Goal: Task Accomplishment & Management: Use online tool/utility

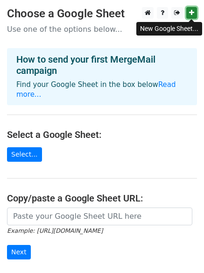
click at [191, 13] on icon at bounding box center [191, 12] width 5 height 7
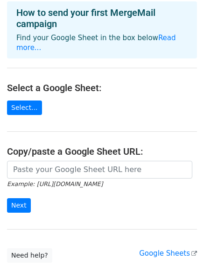
scroll to position [93, 0]
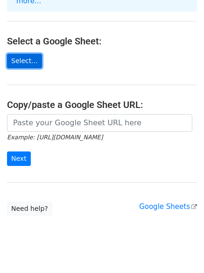
click at [23, 54] on link "Select..." at bounding box center [24, 61] width 35 height 14
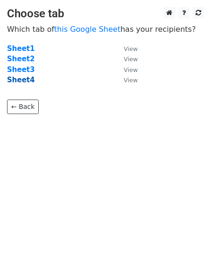
click at [22, 82] on strong "Sheet4" at bounding box center [21, 80] width 28 height 8
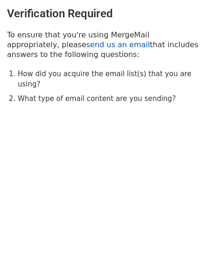
click at [86, 46] on link "send us an email" at bounding box center [118, 44] width 64 height 9
click at [86, 47] on link "send us an email" at bounding box center [118, 44] width 64 height 9
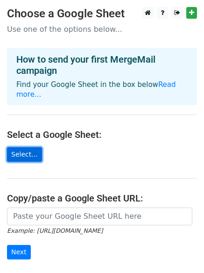
click at [30, 147] on link "Select..." at bounding box center [24, 154] width 35 height 14
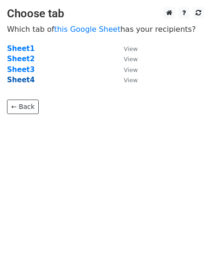
click at [18, 80] on strong "Sheet4" at bounding box center [21, 80] width 28 height 8
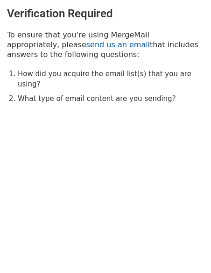
click at [86, 46] on link "send us an email" at bounding box center [118, 44] width 64 height 9
click at [86, 47] on link "send us an email" at bounding box center [118, 44] width 64 height 9
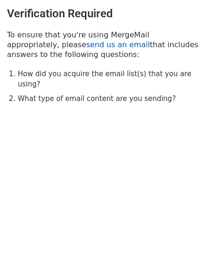
click at [86, 47] on link "send us an email" at bounding box center [118, 44] width 64 height 9
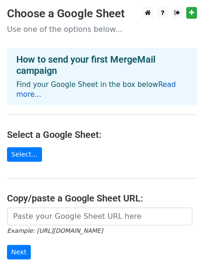
click at [172, 83] on link "Read more..." at bounding box center [96, 89] width 160 height 18
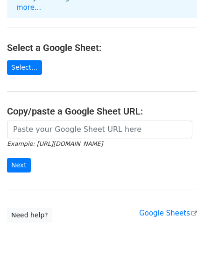
scroll to position [93, 0]
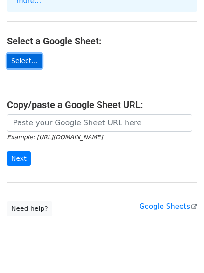
click at [24, 54] on link "Select..." at bounding box center [24, 61] width 35 height 14
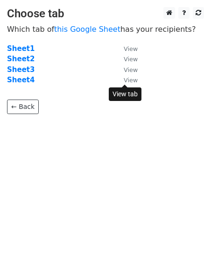
click at [133, 83] on small "View" at bounding box center [131, 80] width 14 height 7
click at [20, 80] on strong "Sheet4" at bounding box center [21, 80] width 28 height 8
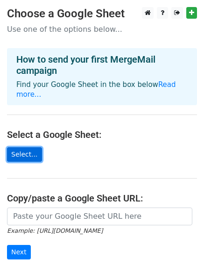
click at [28, 147] on link "Select..." at bounding box center [24, 154] width 35 height 14
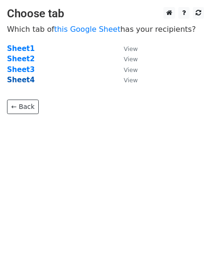
click at [22, 80] on strong "Sheet4" at bounding box center [21, 80] width 28 height 8
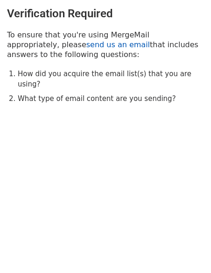
click at [86, 46] on link "send us an email" at bounding box center [118, 44] width 64 height 9
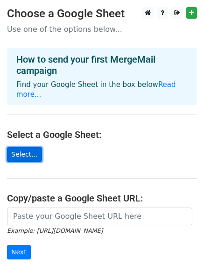
click at [26, 147] on link "Select..." at bounding box center [24, 154] width 35 height 14
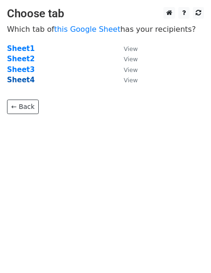
click at [26, 81] on strong "Sheet4" at bounding box center [21, 80] width 28 height 8
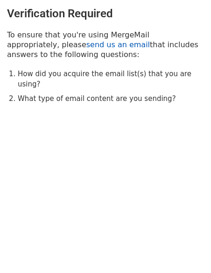
click at [86, 45] on link "send us an email" at bounding box center [118, 44] width 64 height 9
click at [86, 47] on link "send us an email" at bounding box center [118, 44] width 64 height 9
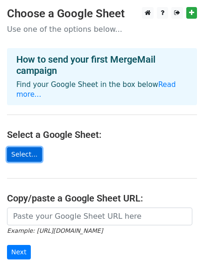
click at [31, 147] on link "Select..." at bounding box center [24, 154] width 35 height 14
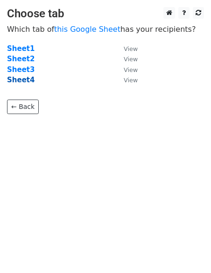
click at [25, 80] on strong "Sheet4" at bounding box center [21, 80] width 28 height 8
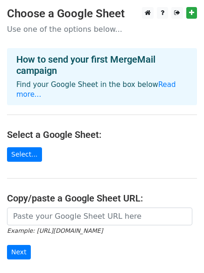
click at [67, 29] on p "Use one of the options below..." at bounding box center [102, 29] width 190 height 10
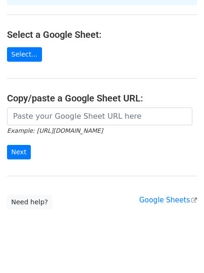
scroll to position [101, 0]
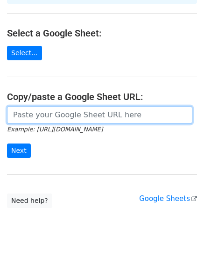
click at [94, 106] on input "url" at bounding box center [99, 115] width 185 height 18
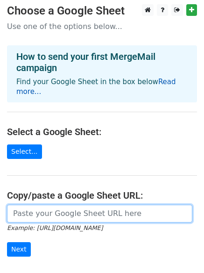
scroll to position [0, 0]
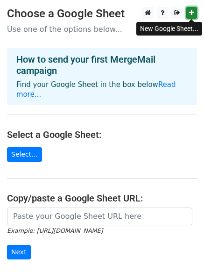
click at [191, 17] on link at bounding box center [191, 13] width 11 height 12
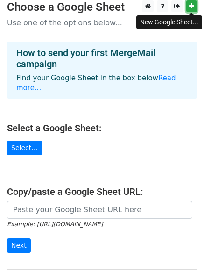
scroll to position [93, 0]
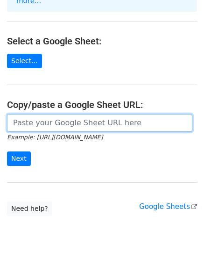
click at [59, 114] on input "url" at bounding box center [99, 123] width 185 height 18
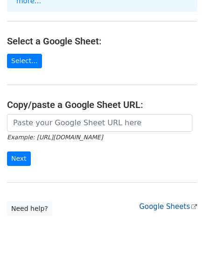
click at [178, 202] on link "Google Sheets" at bounding box center [168, 206] width 58 height 8
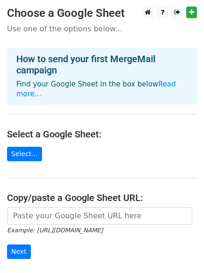
scroll to position [0, 0]
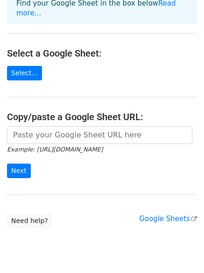
scroll to position [101, 0]
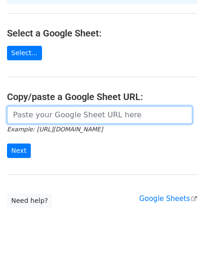
click at [65, 106] on input "url" at bounding box center [99, 115] width 185 height 18
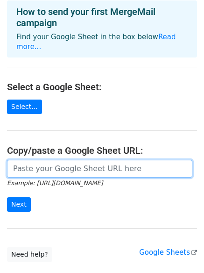
scroll to position [93, 0]
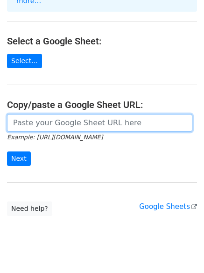
click at [55, 114] on input "url" at bounding box center [99, 123] width 185 height 18
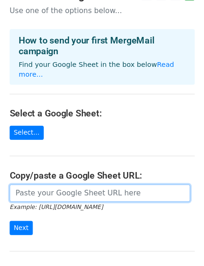
scroll to position [0, 0]
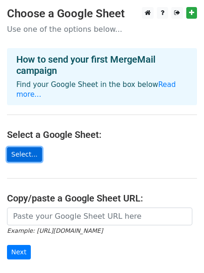
click at [31, 148] on link "Select..." at bounding box center [24, 154] width 35 height 14
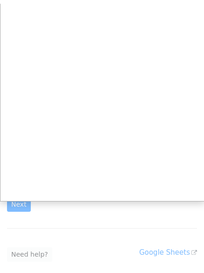
scroll to position [93, 0]
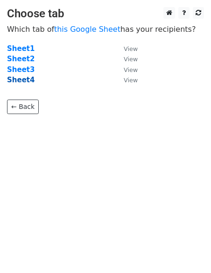
click at [22, 80] on strong "Sheet4" at bounding box center [21, 80] width 28 height 8
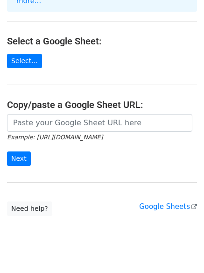
scroll to position [101, 0]
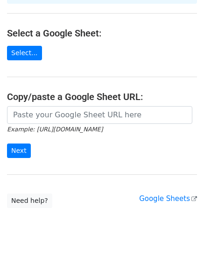
click at [136, 14] on main "Choose a Google Sheet Use one of the options below... How to send your first Me…" at bounding box center [102, 57] width 204 height 302
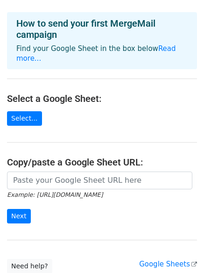
scroll to position [0, 0]
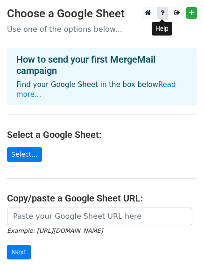
click at [162, 12] on icon at bounding box center [163, 12] width 4 height 7
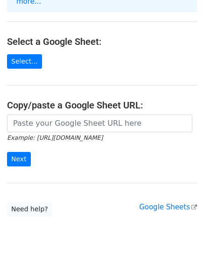
scroll to position [101, 0]
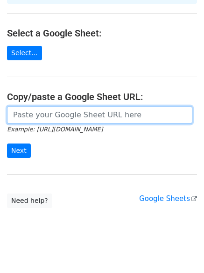
click at [52, 106] on input "url" at bounding box center [99, 115] width 185 height 18
drag, startPoint x: 57, startPoint y: 105, endPoint x: 46, endPoint y: 107, distance: 11.0
click at [46, 107] on input "url" at bounding box center [99, 115] width 185 height 18
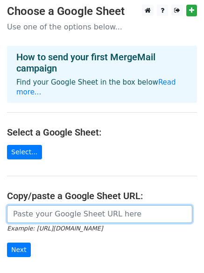
scroll to position [0, 0]
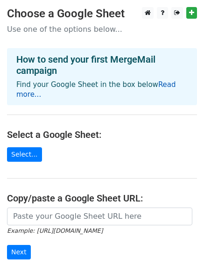
click at [165, 84] on link "Read more..." at bounding box center [96, 89] width 160 height 18
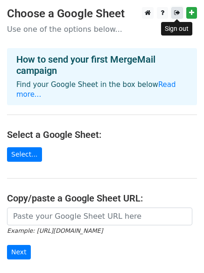
click at [175, 13] on icon at bounding box center [177, 12] width 6 height 7
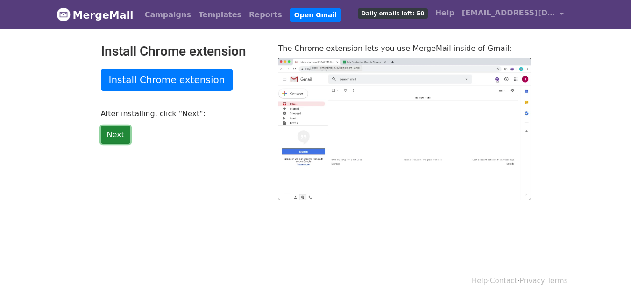
click at [111, 136] on link "Next" at bounding box center [115, 135] width 29 height 18
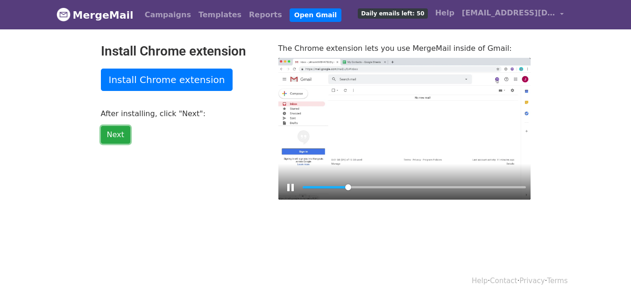
type input "20.49"
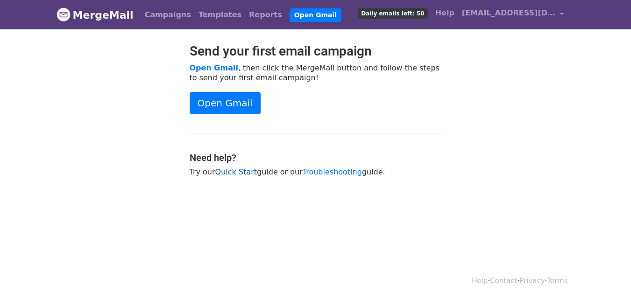
click at [232, 172] on link "Quick Start" at bounding box center [236, 172] width 42 height 9
click at [225, 108] on link "Open Gmail" at bounding box center [225, 103] width 71 height 22
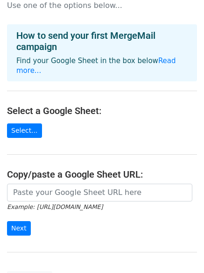
scroll to position [47, 0]
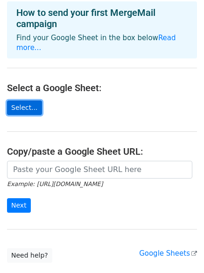
click at [22, 100] on link "Select..." at bounding box center [24, 107] width 35 height 14
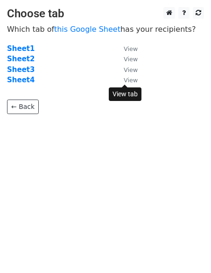
click at [135, 79] on small "View" at bounding box center [131, 80] width 14 height 7
click at [20, 81] on strong "Sheet4" at bounding box center [21, 80] width 28 height 8
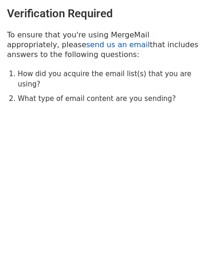
click at [86, 46] on link "send us an email" at bounding box center [118, 44] width 64 height 9
click at [64, 74] on li "How did you acquire the email list(s) that you are using?" at bounding box center [111, 79] width 186 height 21
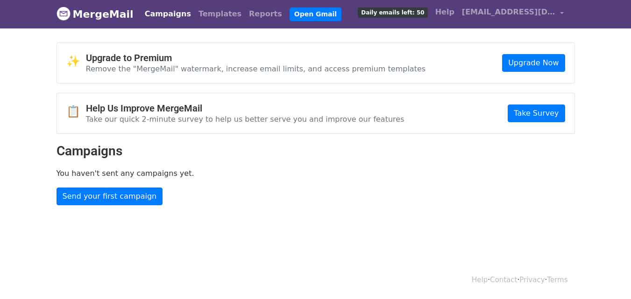
scroll to position [1, 0]
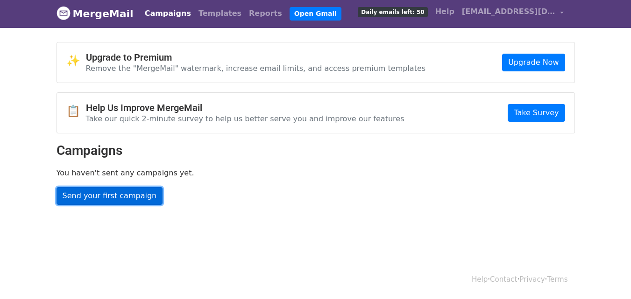
click at [129, 196] on link "Send your first campaign" at bounding box center [110, 196] width 106 height 18
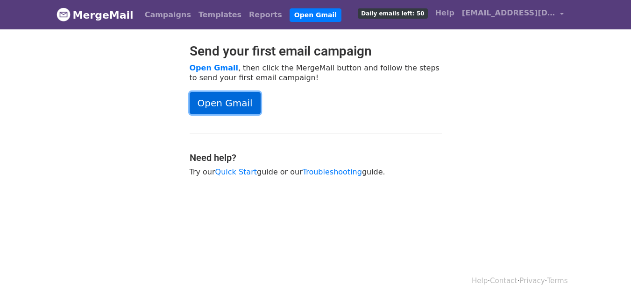
click at [233, 99] on link "Open Gmail" at bounding box center [225, 103] width 71 height 22
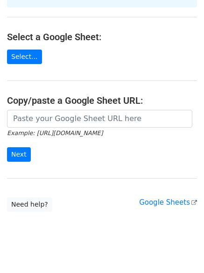
scroll to position [101, 0]
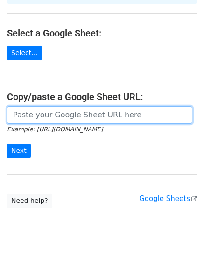
click at [51, 107] on input "url" at bounding box center [99, 115] width 185 height 18
drag, startPoint x: 60, startPoint y: 106, endPoint x: 23, endPoint y: 102, distance: 37.1
click at [23, 106] on input "url" at bounding box center [99, 115] width 185 height 18
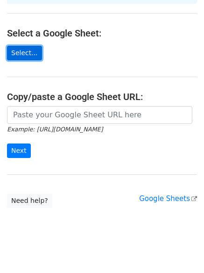
click at [28, 46] on link "Select..." at bounding box center [24, 53] width 35 height 14
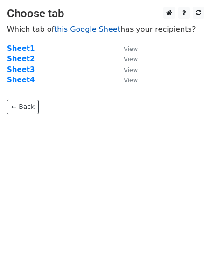
click at [79, 31] on link "this Google Sheet" at bounding box center [87, 29] width 66 height 9
click at [27, 81] on strong "Sheet4" at bounding box center [21, 80] width 28 height 8
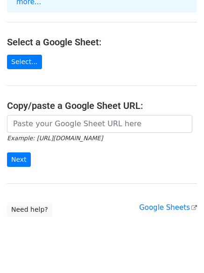
scroll to position [101, 0]
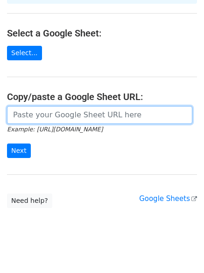
click at [95, 109] on input "url" at bounding box center [99, 115] width 185 height 18
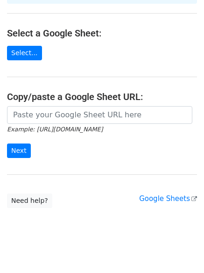
click at [75, 112] on input "url" at bounding box center [99, 115] width 185 height 18
drag, startPoint x: 75, startPoint y: 112, endPoint x: 13, endPoint y: 127, distance: 63.9
click at [63, 114] on form "Example: [URL][DOMAIN_NAME] Next" at bounding box center [102, 132] width 190 height 52
